Goal: Transaction & Acquisition: Subscribe to service/newsletter

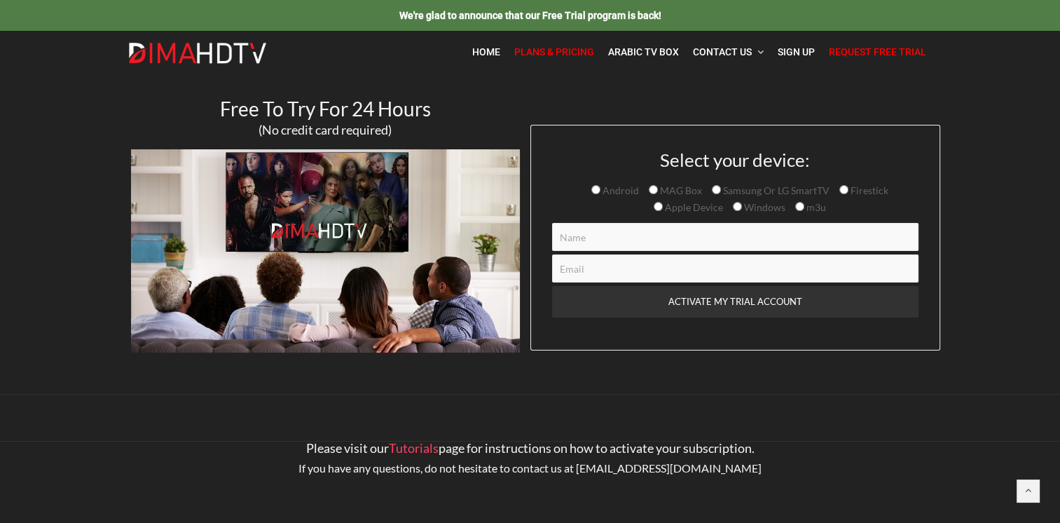
click at [568, 53] on span "Plans & Pricing" at bounding box center [554, 51] width 80 height 11
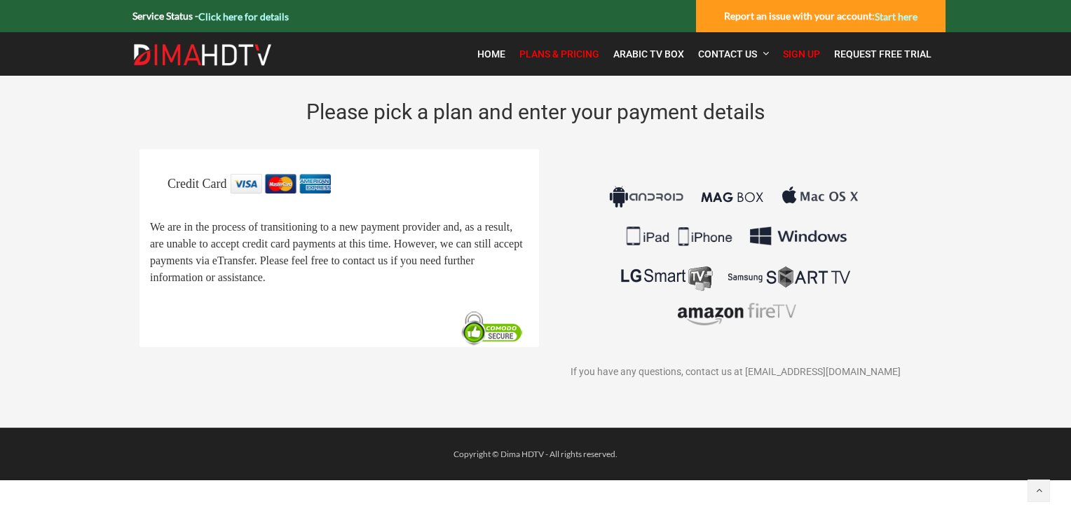
click at [566, 51] on span "Plans & Pricing" at bounding box center [559, 53] width 80 height 11
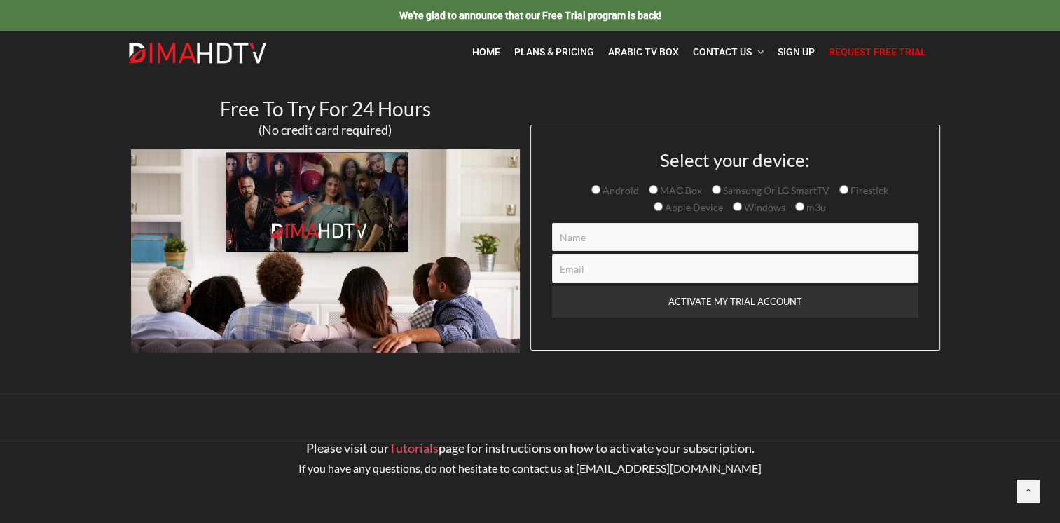
click at [843, 187] on input "Firestick" at bounding box center [843, 189] width 9 height 9
radio input "true"
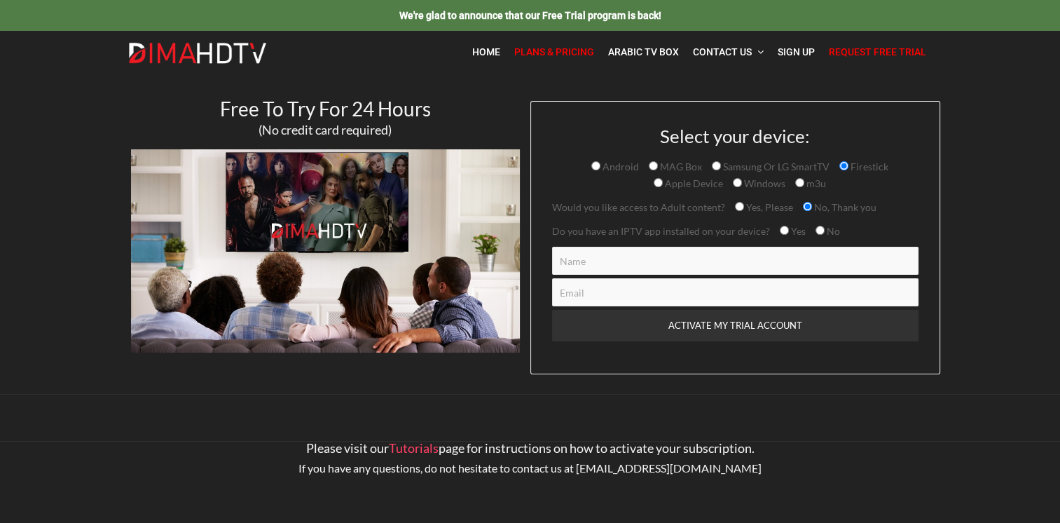
click at [555, 52] on span "Plans & Pricing" at bounding box center [554, 51] width 80 height 11
